Goal: Task Accomplishment & Management: Manage account settings

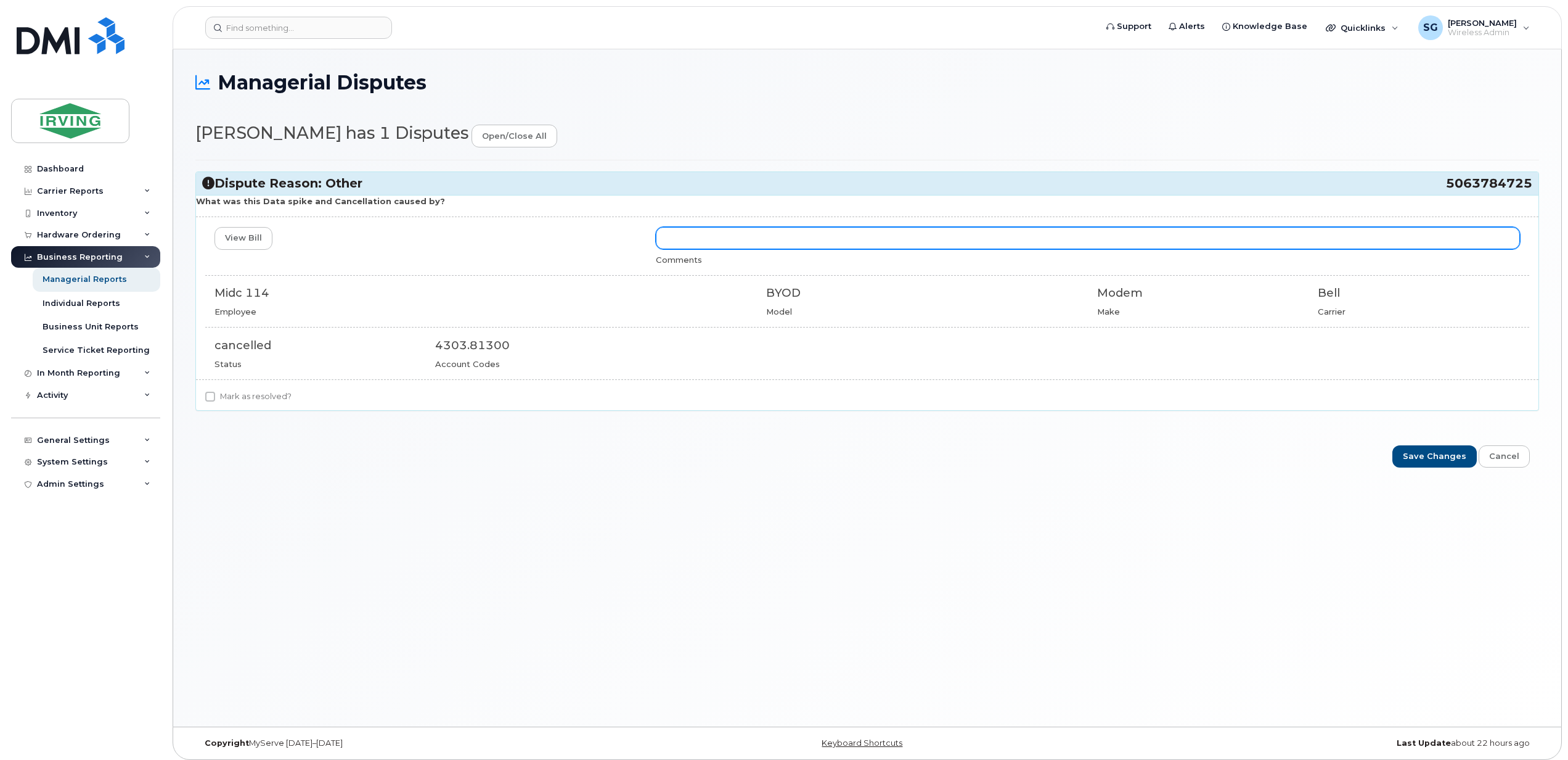
click at [696, 244] on input "text" at bounding box center [1088, 238] width 864 height 22
type input "p"
paste input "This is Viktoriya Tunin’s line and was transferred to Rogers, which is the reas…"
drag, startPoint x: 731, startPoint y: 234, endPoint x: 758, endPoint y: 237, distance: 27.2
click at [758, 237] on input "Per Rob Poirier, This is Viktoriya Tunin’s line and was transferred to Rogers, …" at bounding box center [1088, 238] width 864 height 22
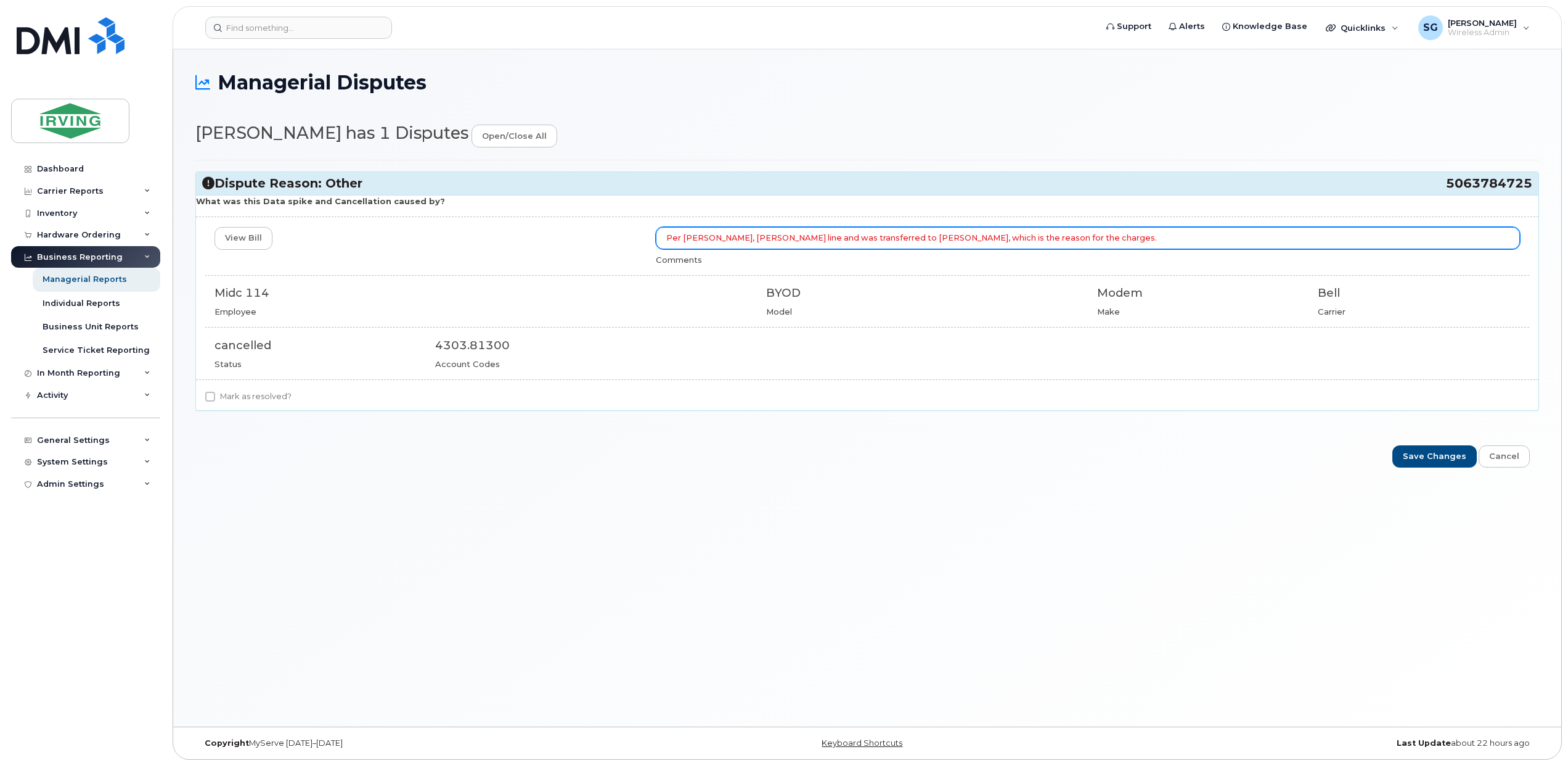
drag, startPoint x: 817, startPoint y: 243, endPoint x: 827, endPoint y: 243, distance: 10.0
click at [827, 243] on input "Per Rob Poirier, Viktoriya Tunin’s line and was transferred to Rogers, which is…" at bounding box center [1088, 238] width 864 height 22
click at [1090, 239] on input "Per Rob Poirier, Viktoriya Tunin’s line was transferred to Rogers, which is the…" at bounding box center [1088, 238] width 864 height 22
type input "Per [PERSON_NAME], [PERSON_NAME] line was transferred to [PERSON_NAME], which i…"
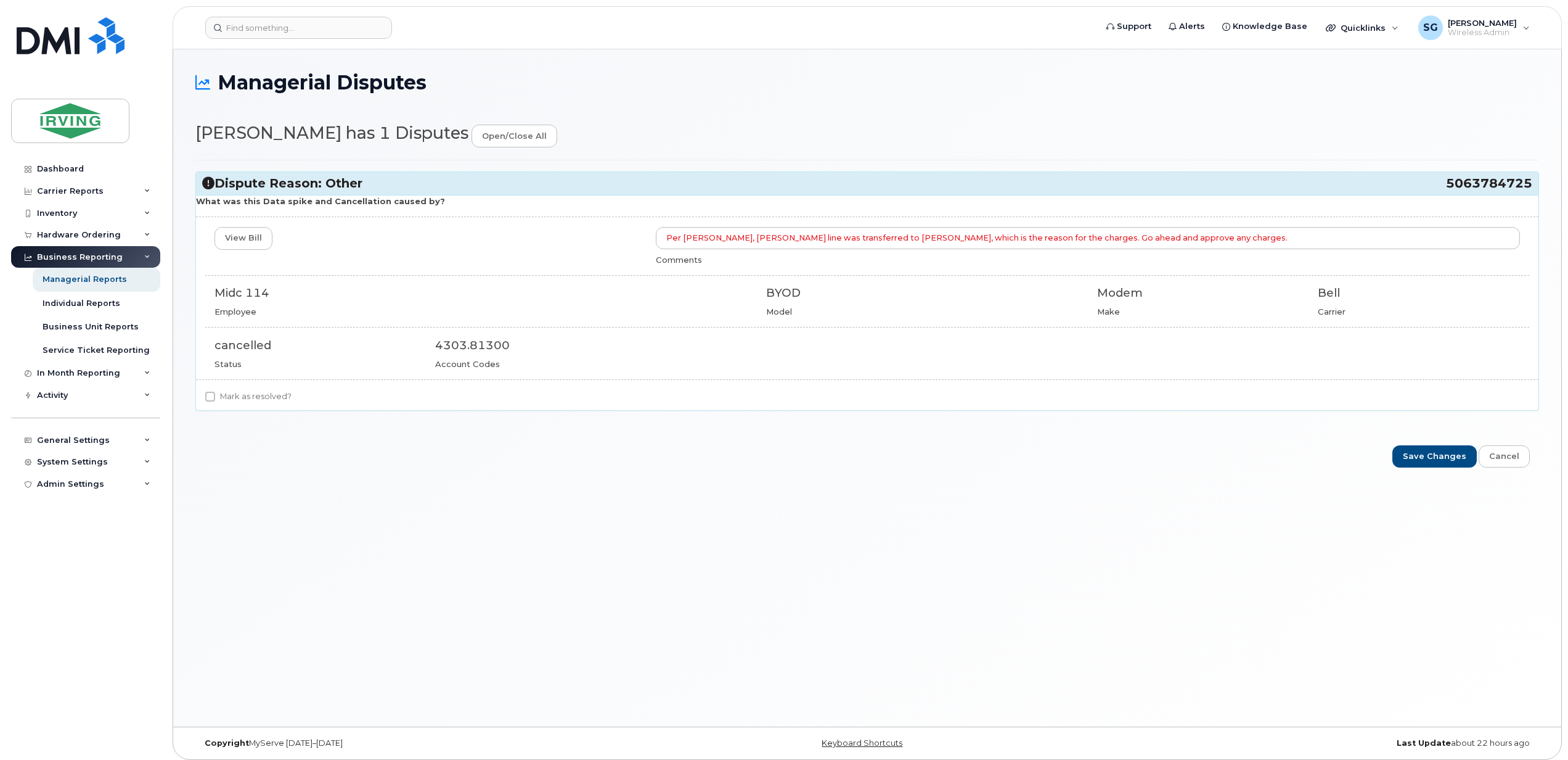
drag, startPoint x: 208, startPoint y: 402, endPoint x: 368, endPoint y: 479, distance: 177.6
click at [208, 401] on input "Mark as resolved?" at bounding box center [210, 397] width 10 height 10
checkbox input "true"
click at [1437, 458] on input "Save Changes" at bounding box center [1434, 456] width 84 height 22
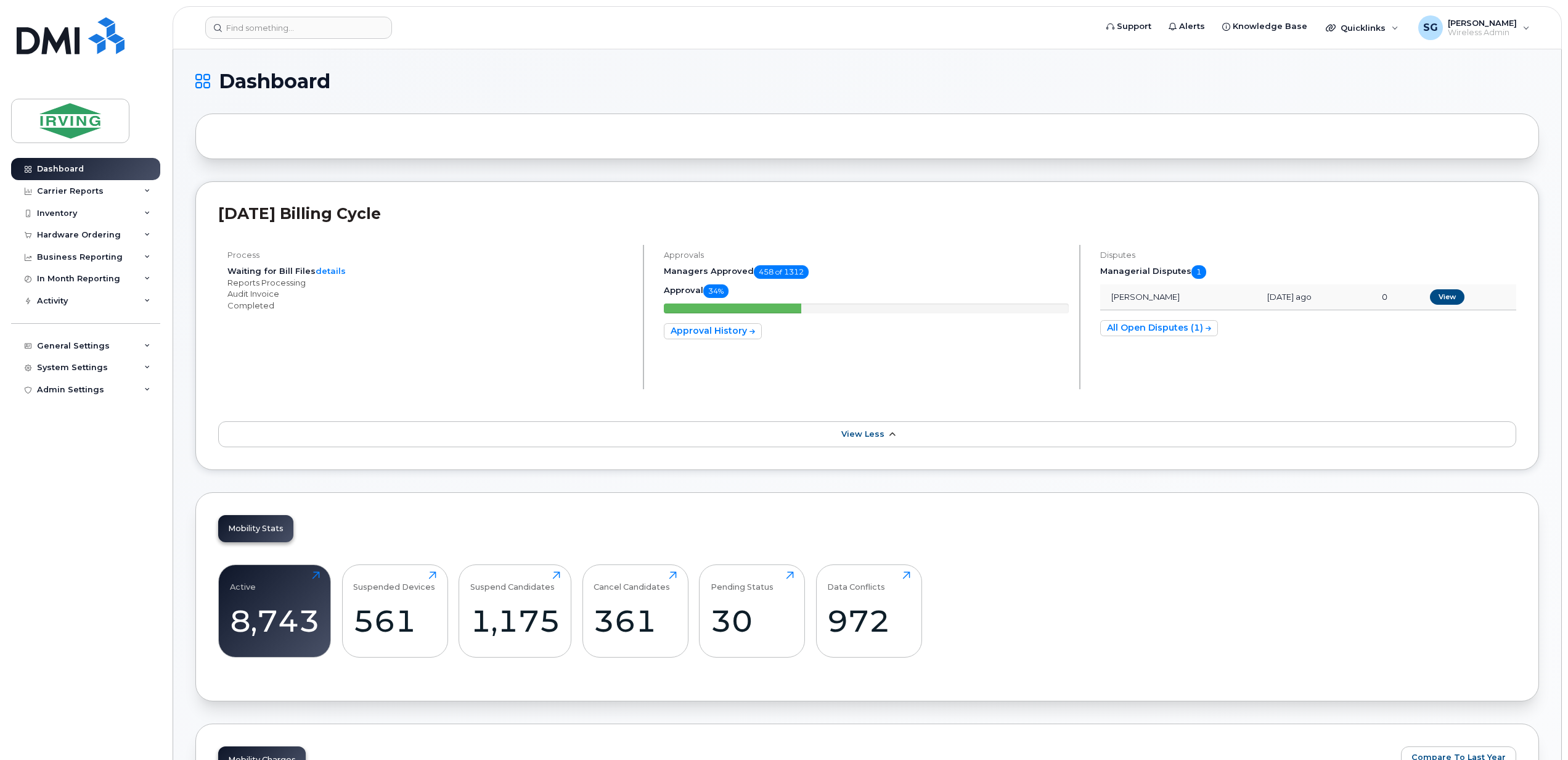
click at [878, 427] on link "View Less" at bounding box center [867, 434] width 1298 height 26
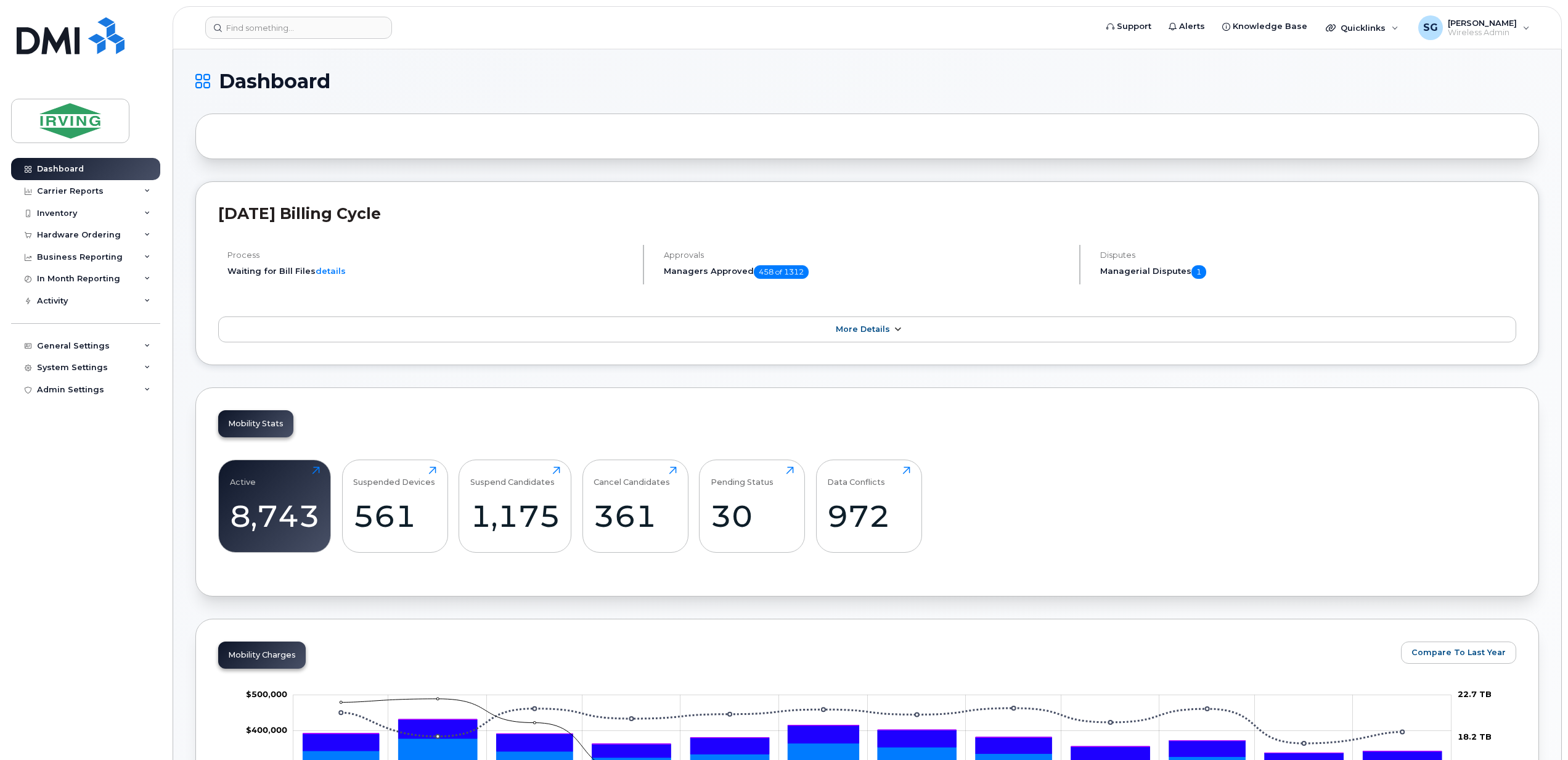
click at [865, 333] on span "More Details" at bounding box center [862, 328] width 54 height 9
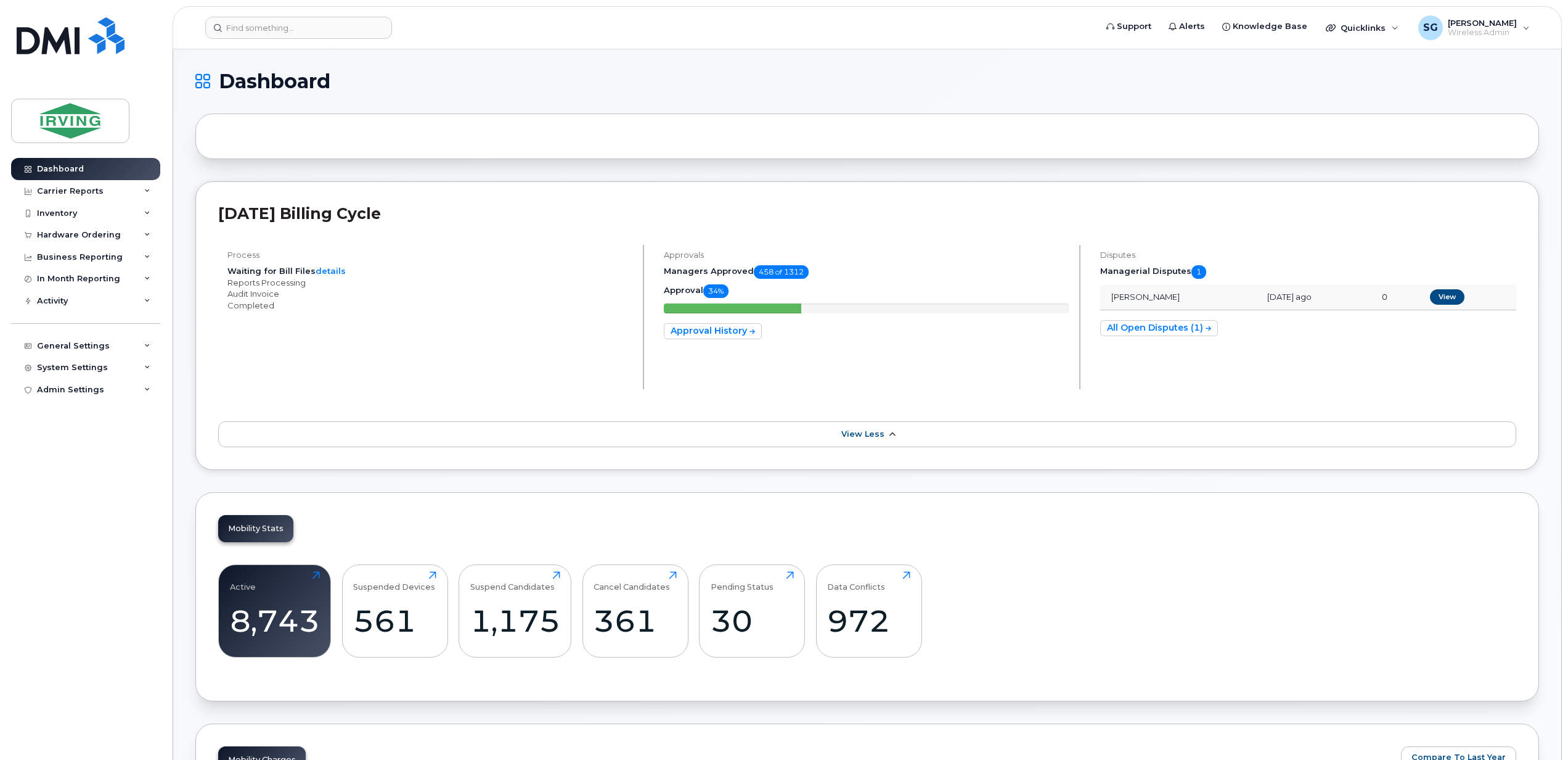
click at [856, 432] on span "View Less" at bounding box center [862, 433] width 43 height 9
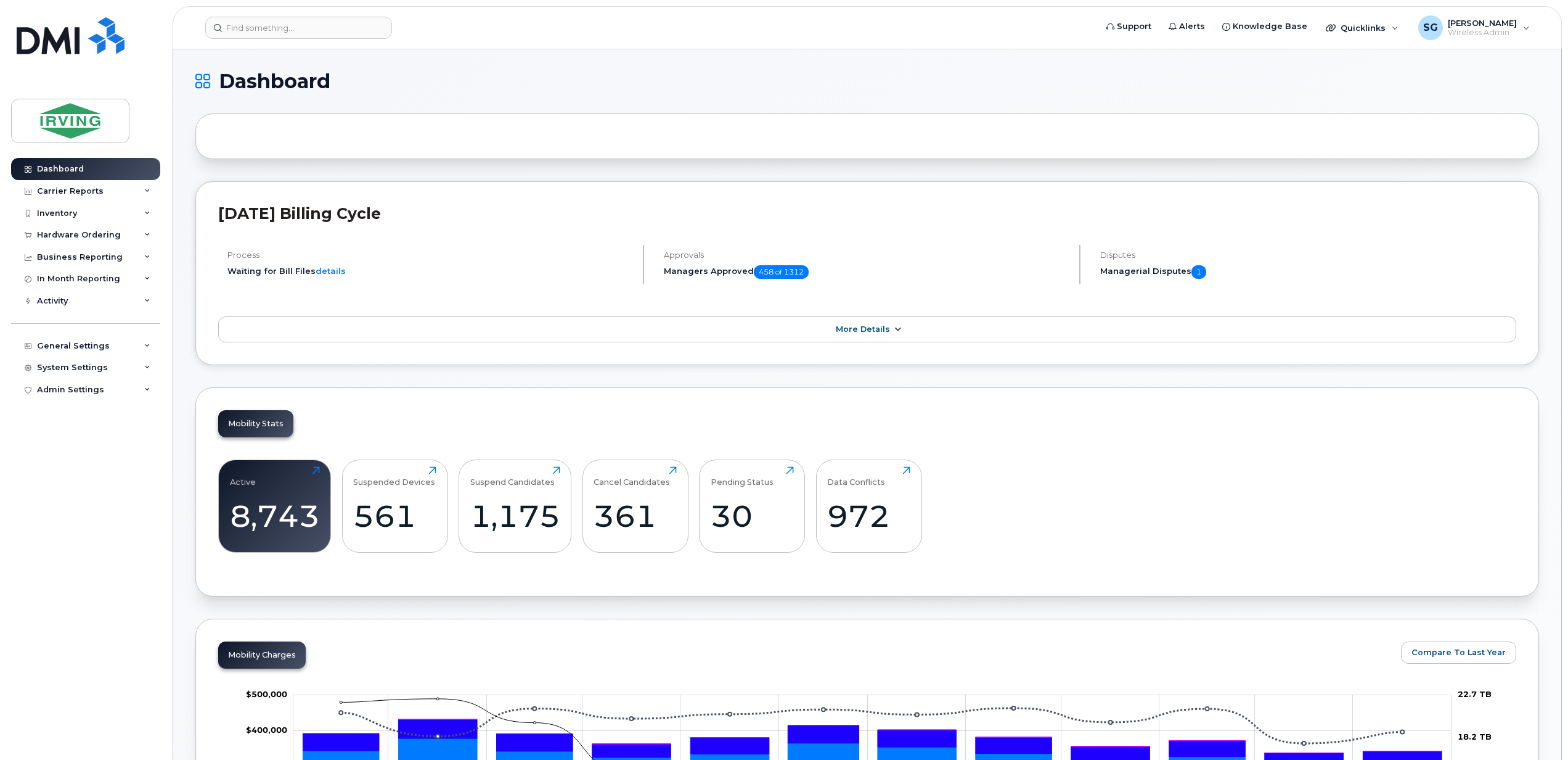
click at [845, 331] on span "More Details" at bounding box center [862, 328] width 54 height 9
